Goal: Task Accomplishment & Management: Manage account settings

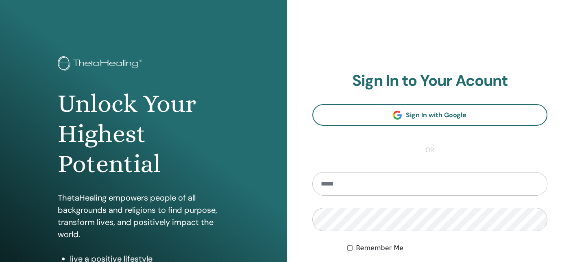
type input "**********"
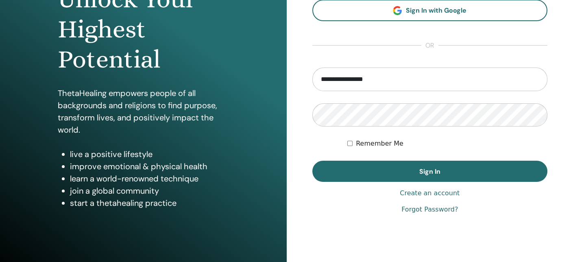
scroll to position [128, 0]
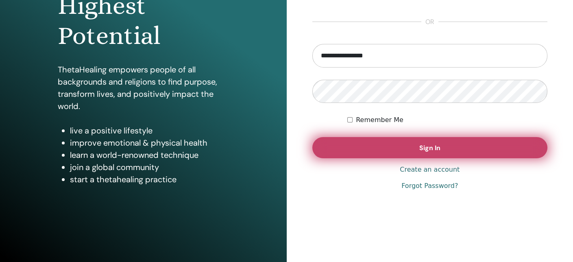
click at [461, 146] on button "Sign In" at bounding box center [429, 147] width 235 height 21
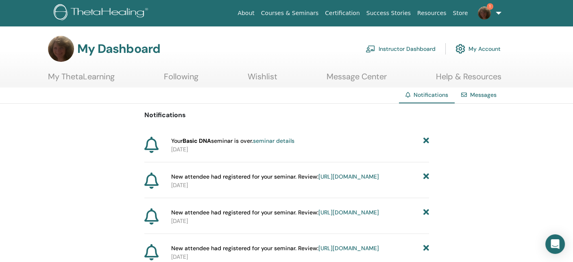
click at [404, 47] on link "Instructor Dashboard" at bounding box center [401, 49] width 70 height 18
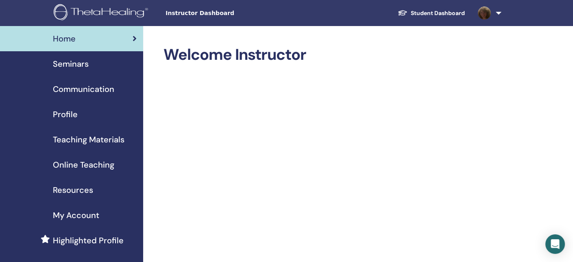
click at [88, 63] on span "Seminars" at bounding box center [71, 64] width 36 height 12
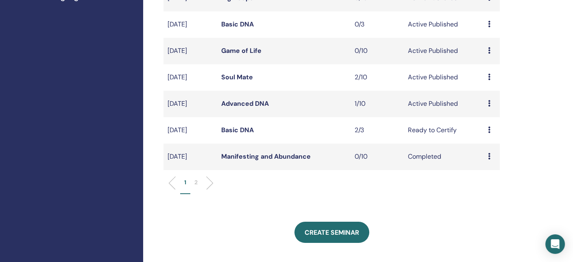
scroll to position [242, 0]
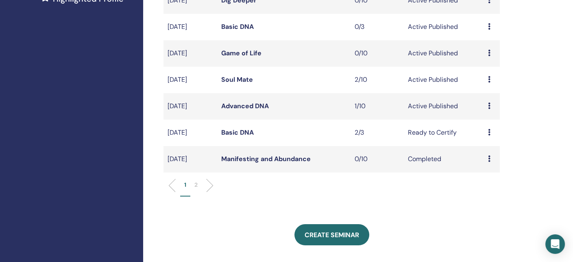
click at [241, 132] on link "Basic DNA" at bounding box center [237, 132] width 33 height 9
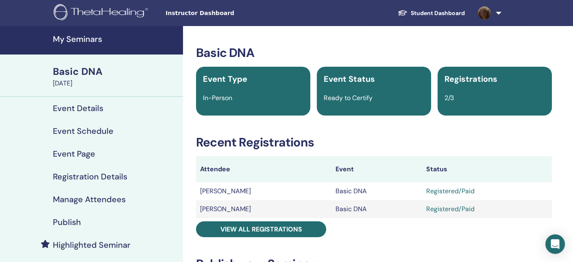
click at [92, 199] on h4 "Manage Attendees" at bounding box center [89, 199] width 73 height 10
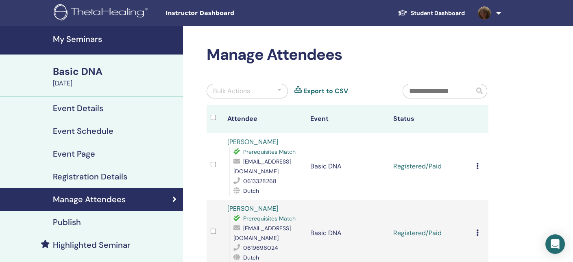
click at [479, 164] on div "Cancel Registration Do not auto-certify Mark as Paid Mark as Unpaid Mark as Abs…" at bounding box center [480, 166] width 9 height 10
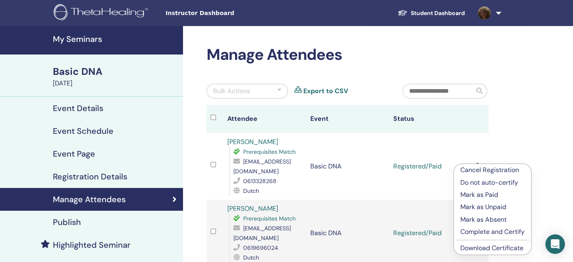
click at [480, 231] on p "Complete and Certify" at bounding box center [492, 232] width 64 height 10
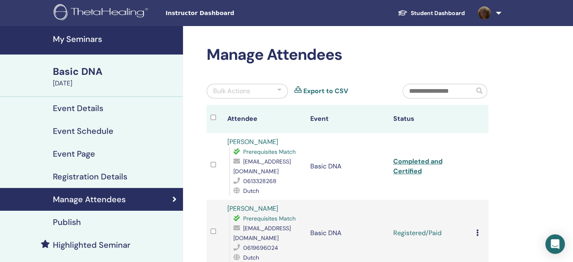
click at [477, 229] on icon at bounding box center [477, 232] width 2 height 7
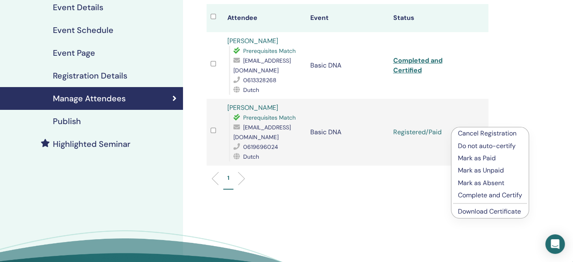
scroll to position [108, 0]
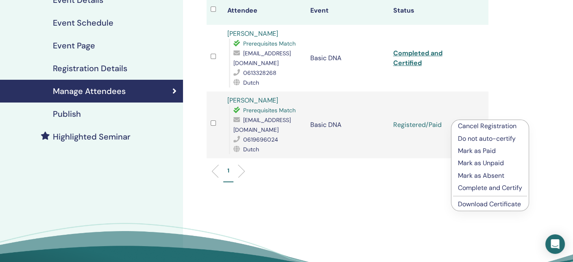
click at [504, 184] on p "Complete and Certify" at bounding box center [490, 188] width 64 height 10
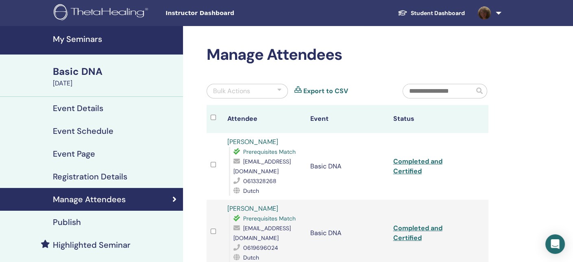
click at [86, 71] on div "Basic DNA" at bounding box center [115, 72] width 125 height 14
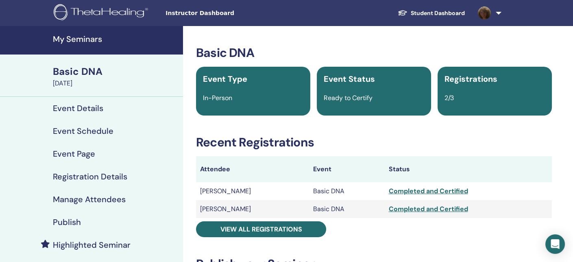
click at [84, 42] on h4 "My Seminars" at bounding box center [115, 39] width 125 height 10
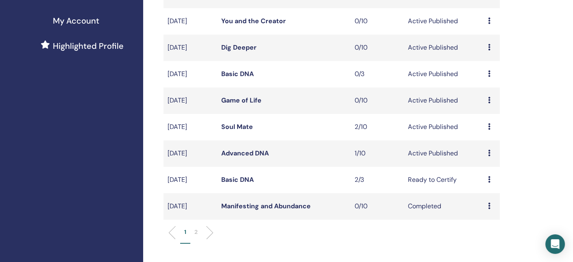
scroll to position [197, 0]
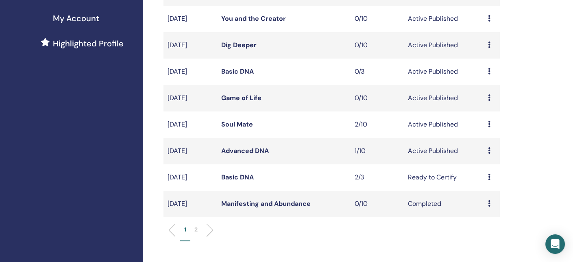
click at [489, 177] on icon at bounding box center [489, 177] width 2 height 7
click at [484, 208] on link "Attendees" at bounding box center [488, 209] width 31 height 9
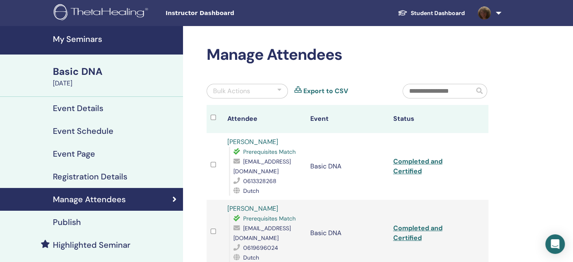
click at [56, 45] on link "My Seminars" at bounding box center [91, 40] width 183 height 28
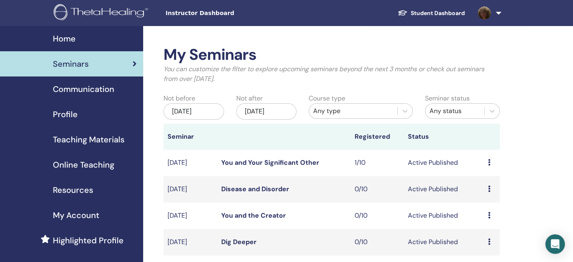
click at [497, 12] on link at bounding box center [487, 13] width 33 height 26
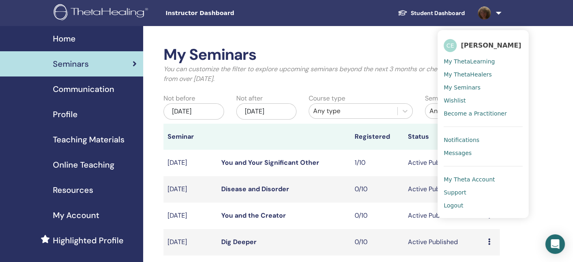
click at [447, 207] on span "Logout" at bounding box center [454, 205] width 20 height 7
